Goal: Task Accomplishment & Management: Manage account settings

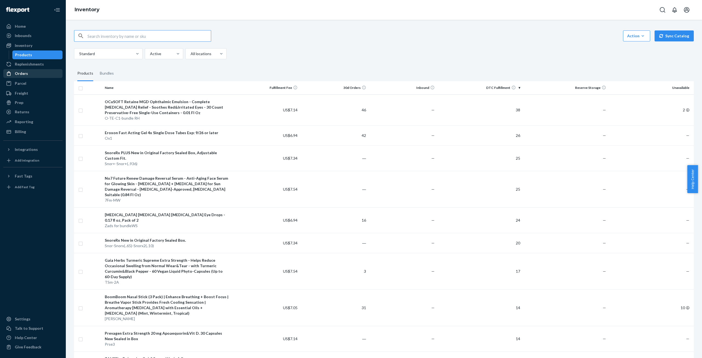
click at [20, 74] on div "Orders" at bounding box center [21, 73] width 13 height 5
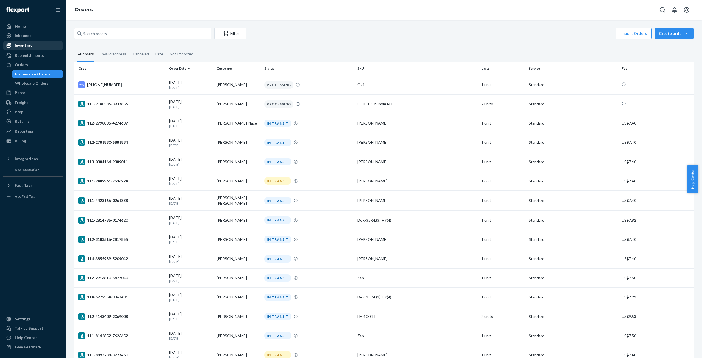
click at [29, 46] on div "Inventory" at bounding box center [24, 45] width 18 height 5
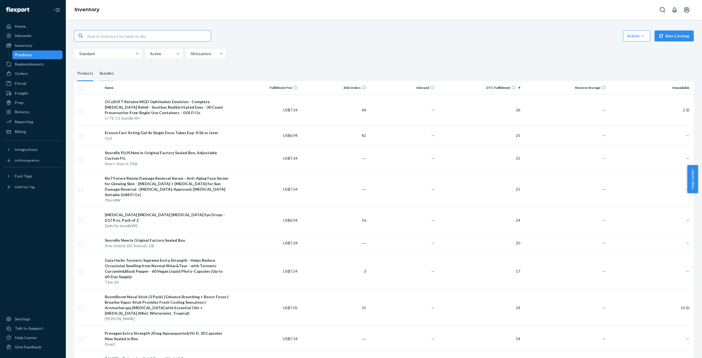
click at [109, 74] on div "Bundles" at bounding box center [107, 73] width 14 height 15
click at [97, 66] on input "Bundles" at bounding box center [97, 66] width 0 height 0
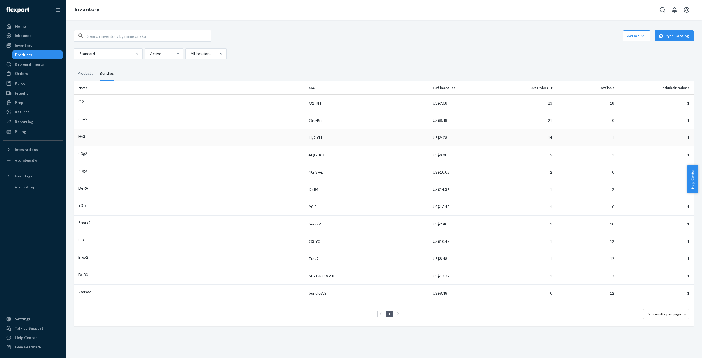
click at [101, 134] on div "Hy2" at bounding box center [191, 136] width 226 height 5
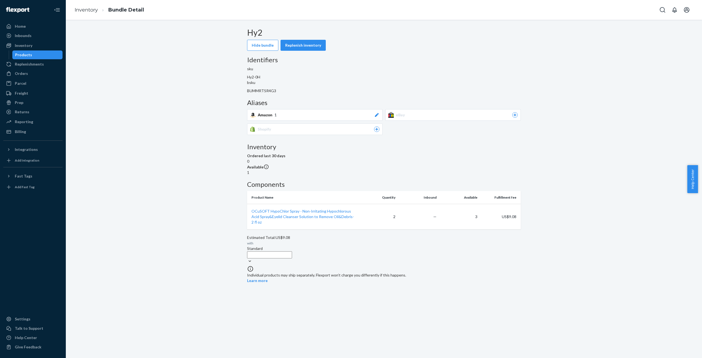
click at [379, 113] on icon at bounding box center [377, 115] width 4 height 4
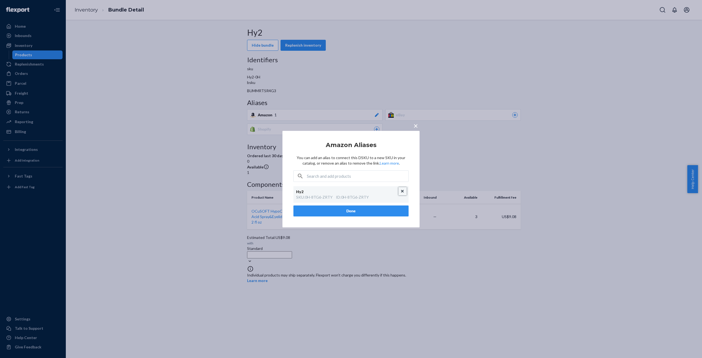
click at [402, 191] on button "Unlink" at bounding box center [403, 191] width 8 height 8
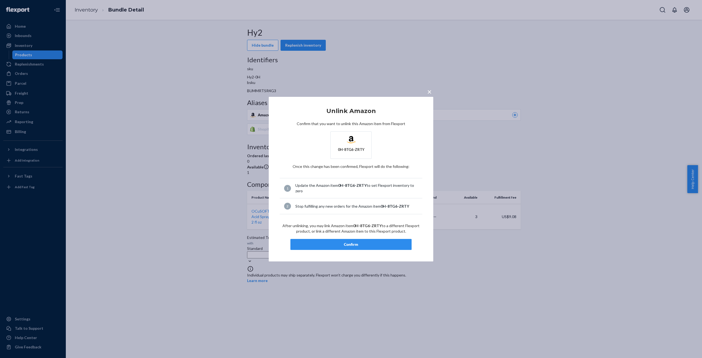
click at [349, 248] on button "Confirm" at bounding box center [351, 244] width 121 height 11
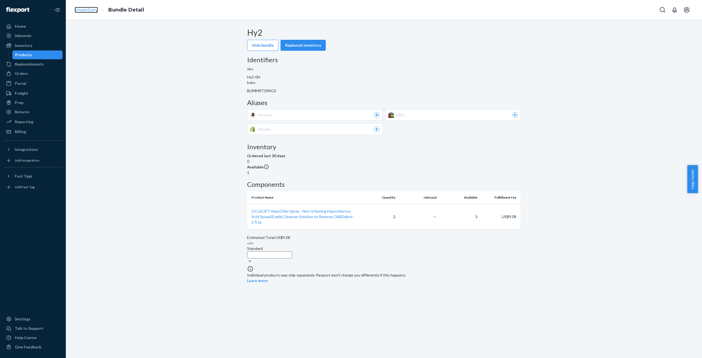
click at [86, 10] on link "Inventory" at bounding box center [86, 10] width 23 height 6
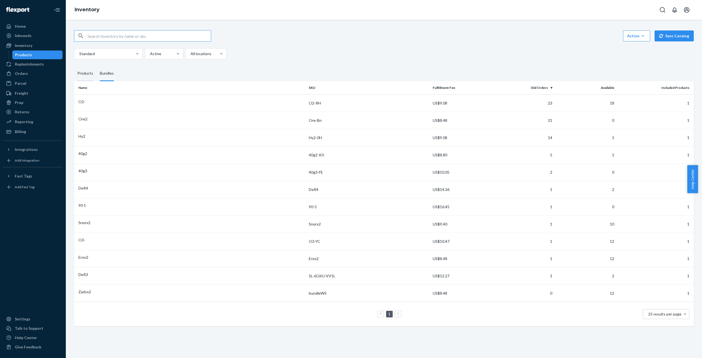
click at [84, 72] on div "Products" at bounding box center [85, 73] width 16 height 15
click at [74, 66] on input "Products" at bounding box center [74, 66] width 0 height 0
